Goal: Task Accomplishment & Management: Manage account settings

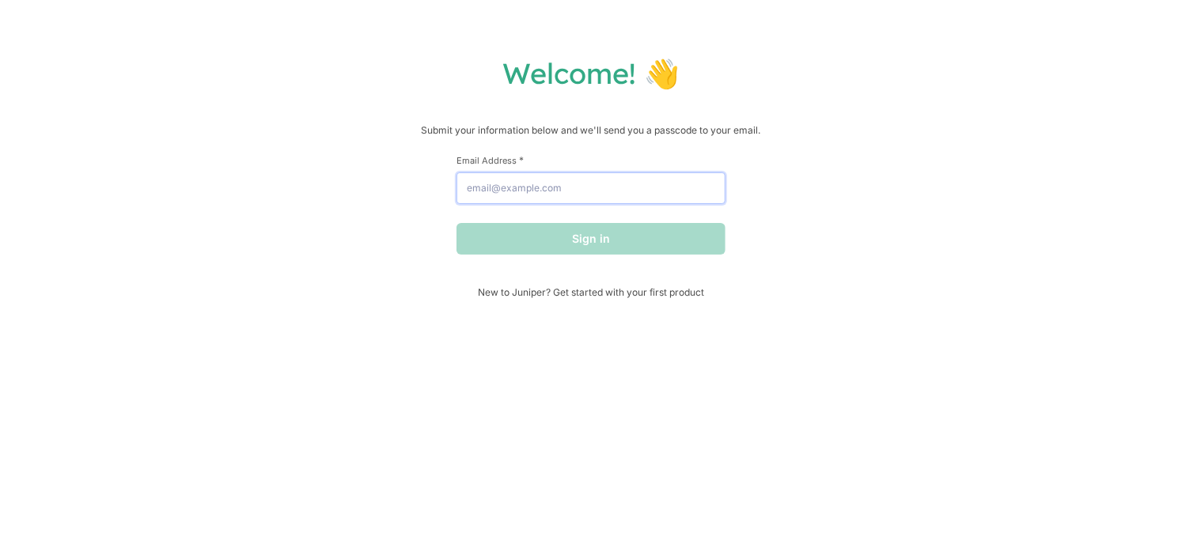
click at [710, 180] on input "Email Address *" at bounding box center [591, 188] width 269 height 32
type input "[EMAIL_ADDRESS][DOMAIN_NAME]"
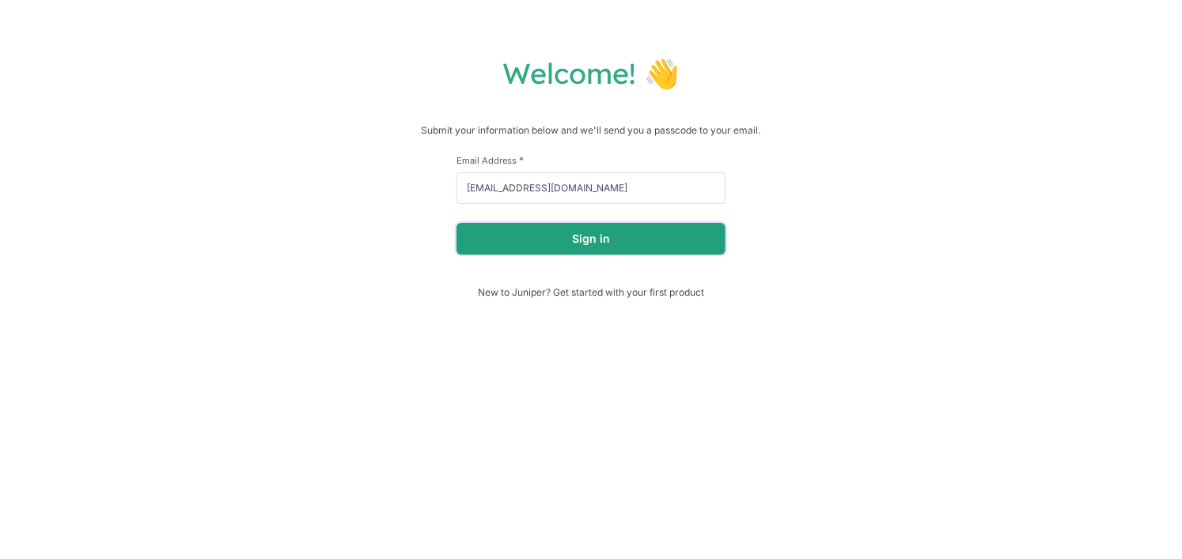
click at [620, 237] on button "Sign in" at bounding box center [591, 239] width 269 height 32
